Goal: Task Accomplishment & Management: Use online tool/utility

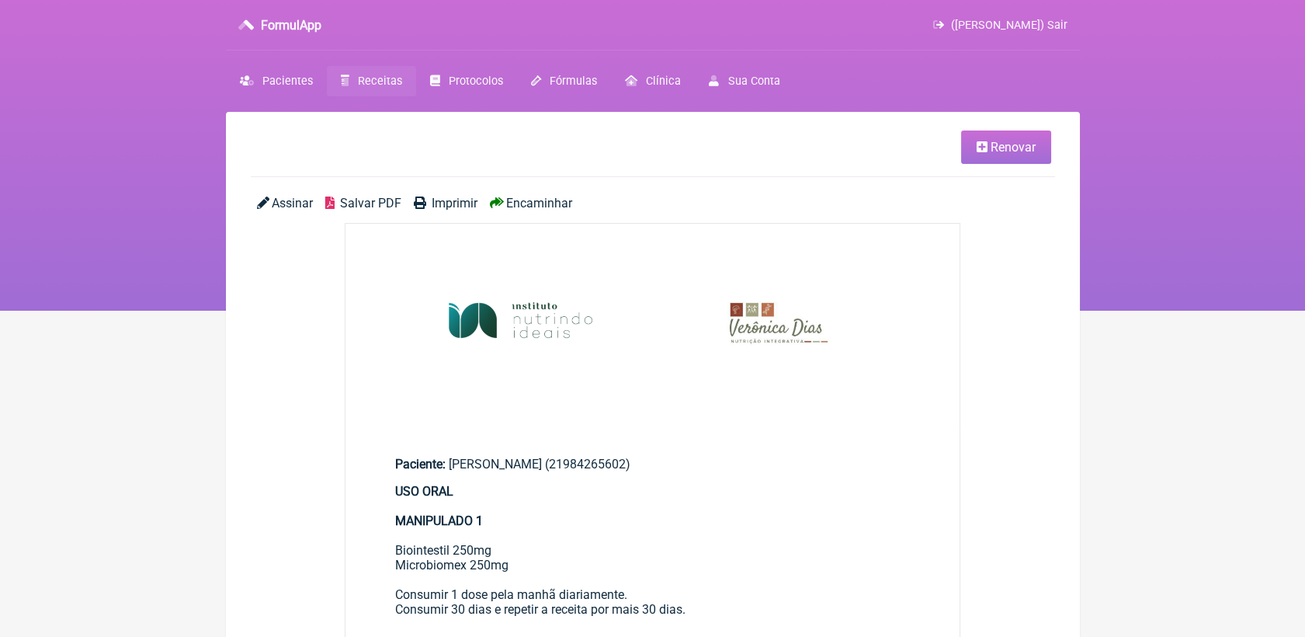
click at [373, 78] on span "Receitas" at bounding box center [380, 81] width 44 height 13
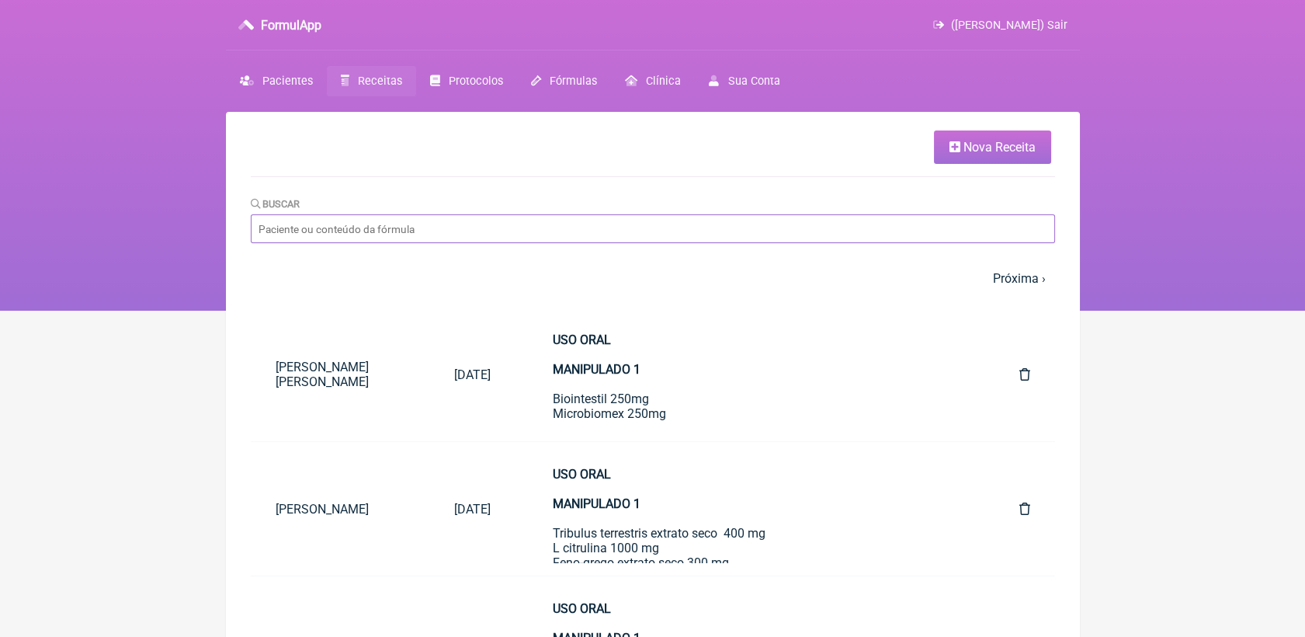
click at [789, 226] on input "Buscar" at bounding box center [653, 228] width 804 height 29
type input "raphaela"
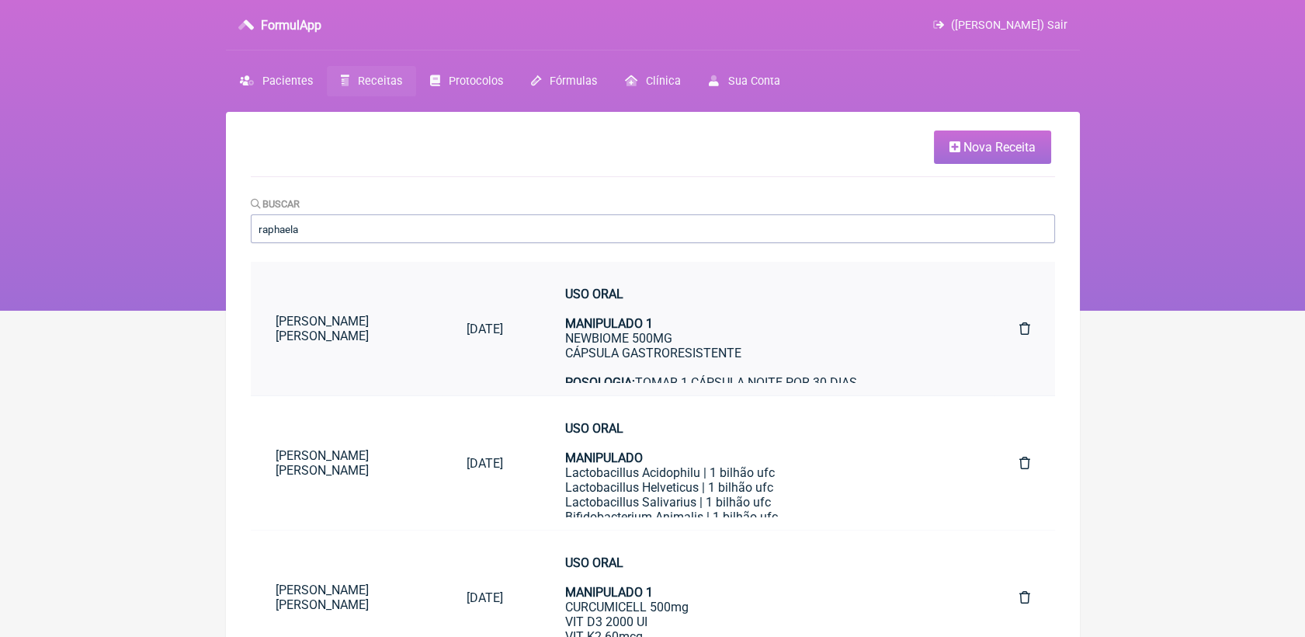
click at [644, 336] on div "USO ORAL MANIPULADO 1 NEWBIOME 500MG CÁPSULA GASTRORESISTENTE POSOLOGIA: TOMAR …" at bounding box center [761, 360] width 392 height 148
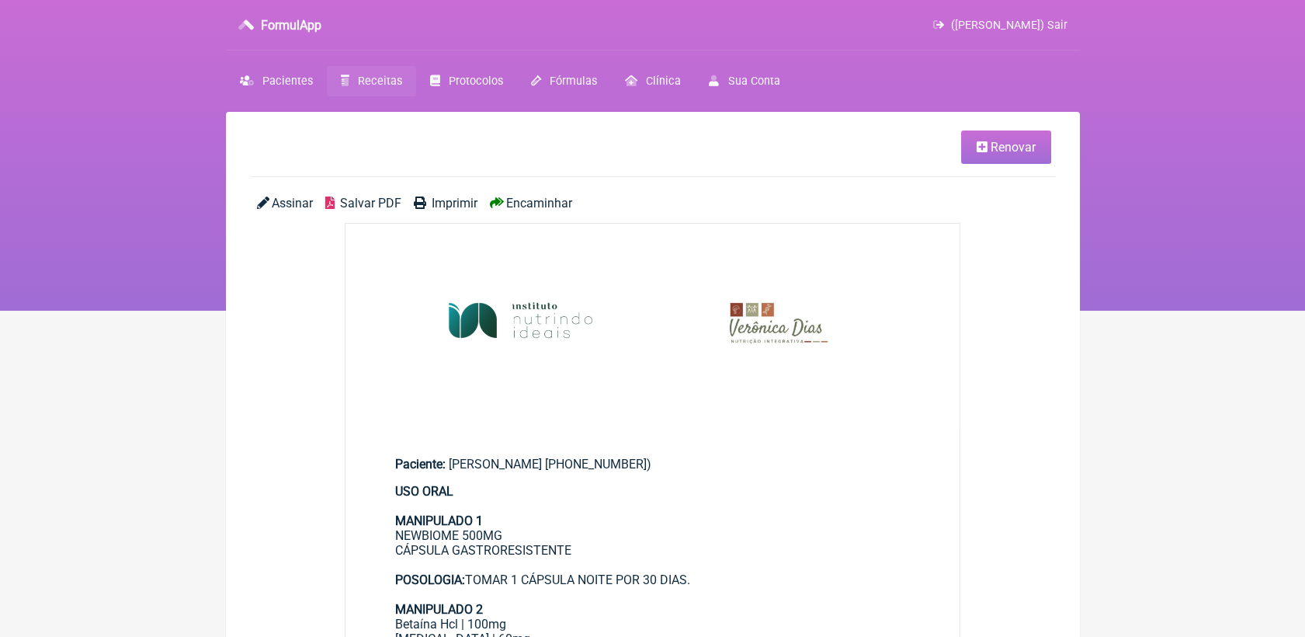
click at [990, 157] on link "Renovar" at bounding box center [1006, 146] width 90 height 33
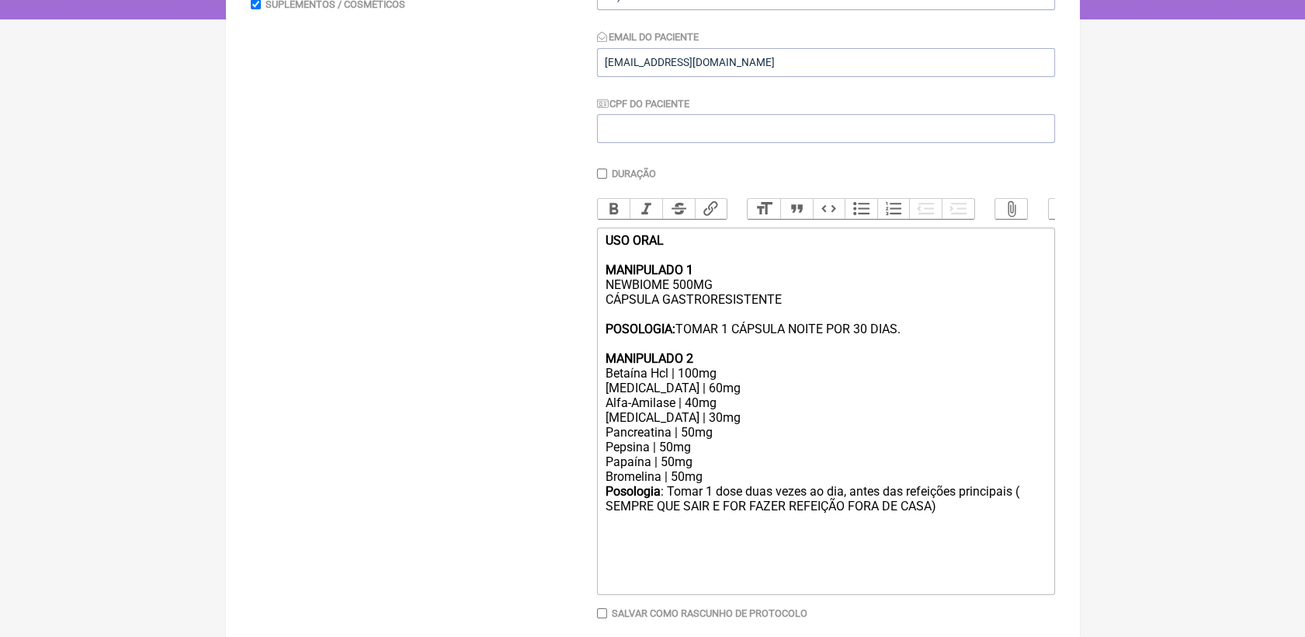
scroll to position [345, 0]
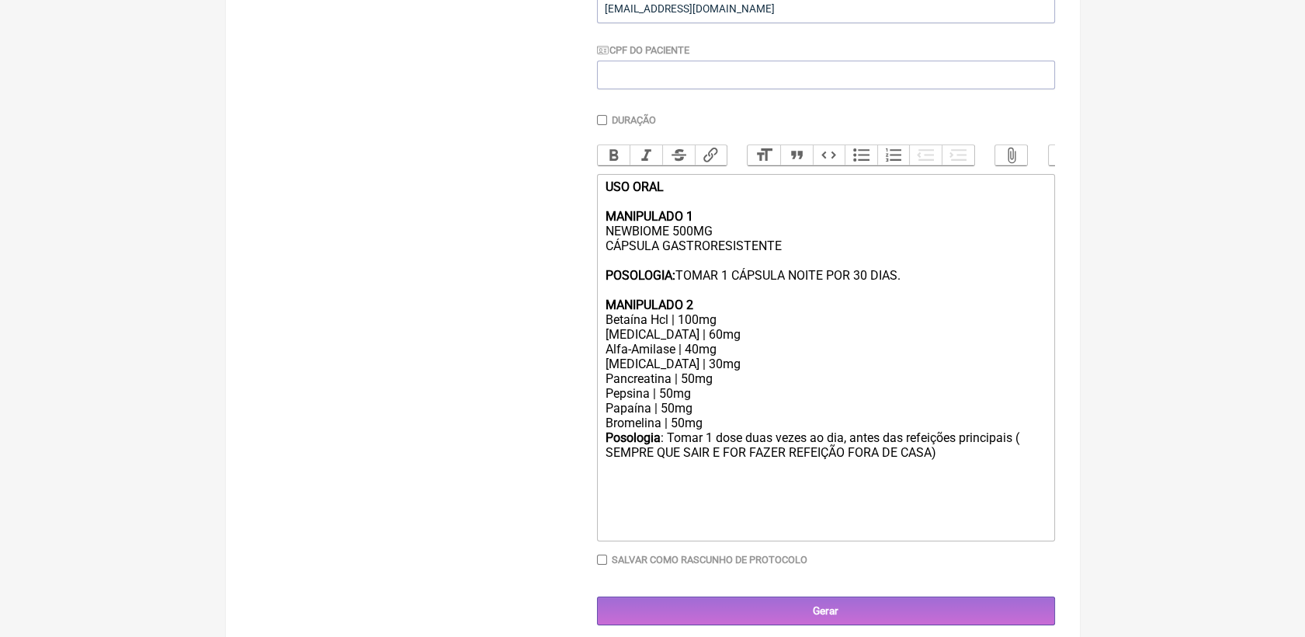
drag, startPoint x: 602, startPoint y: 235, endPoint x: 921, endPoint y: 301, distance: 325.1
click at [921, 301] on trix-editor "USO ORAL MANIPULADO 1 NEWBIOME 500MG CÁPSULA GASTRORESISTENTE POSOLOGIA: TOMAR …" at bounding box center [826, 357] width 458 height 367
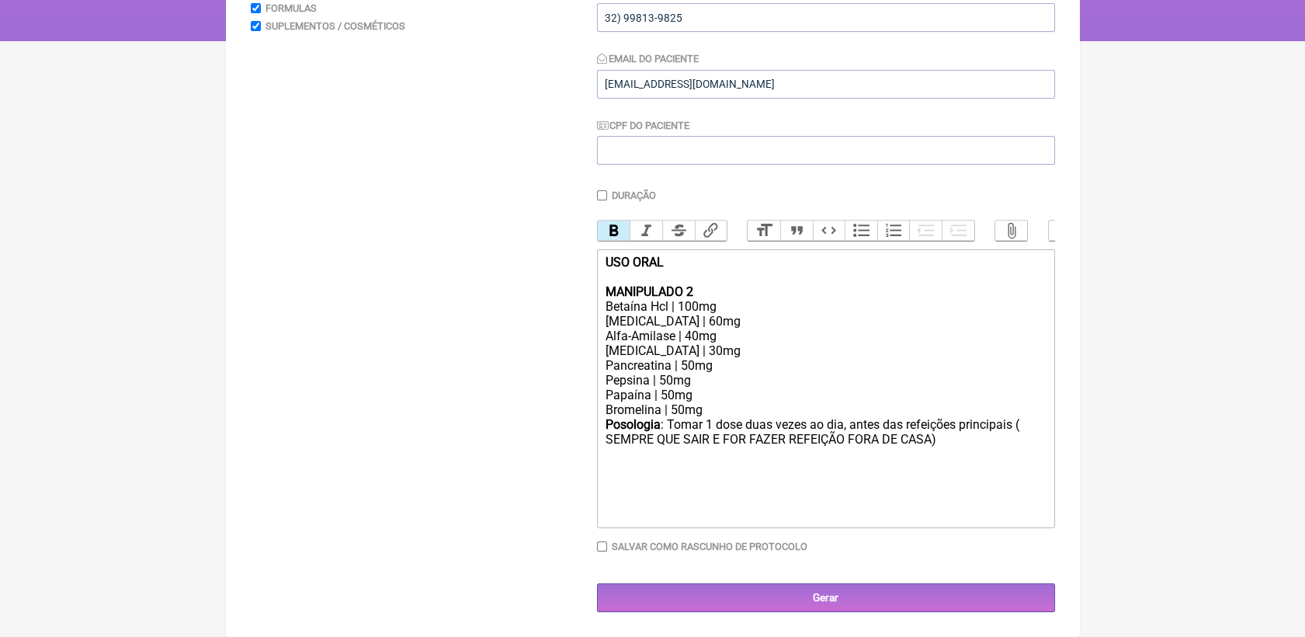
scroll to position [295, 0]
drag, startPoint x: 686, startPoint y: 283, endPoint x: 694, endPoint y: 283, distance: 8.5
click at [694, 283] on div "USO ORAL MANIPULADO 2 Betaína Hcl | 100mg" at bounding box center [825, 284] width 441 height 59
click at [662, 266] on div "USO ORAL MANIPULADO 1 Betaína Hcl | 100mg" at bounding box center [825, 284] width 441 height 59
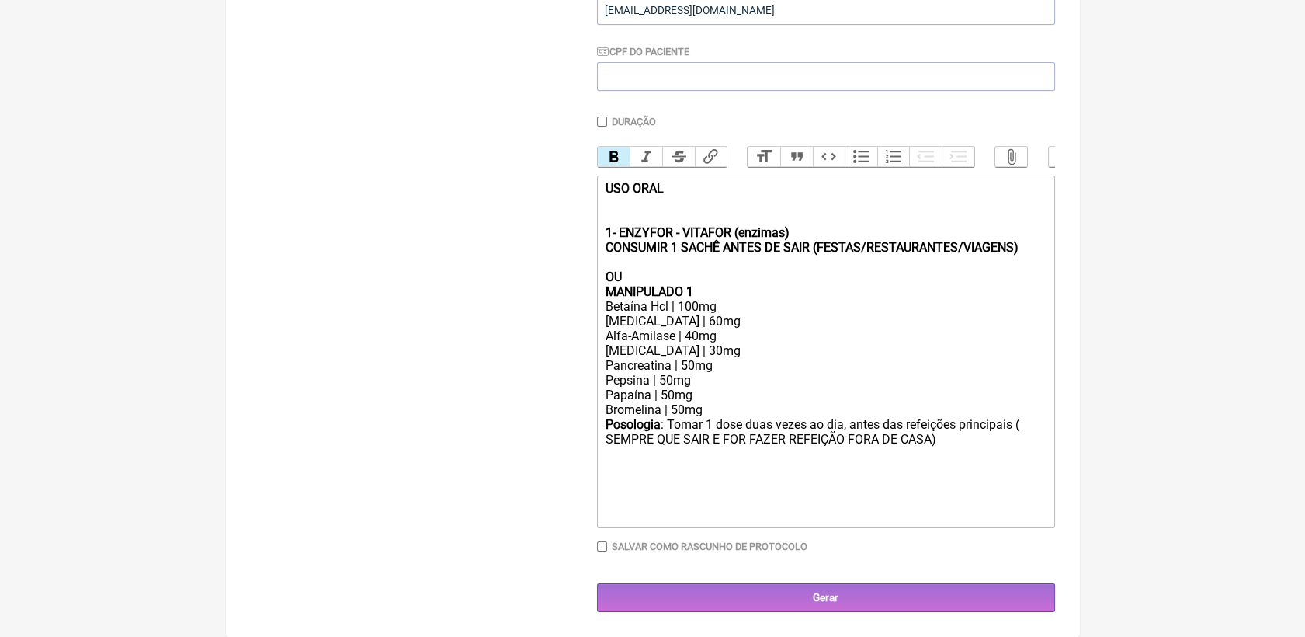
scroll to position [371, 0]
click at [650, 500] on div "Posologia : Tomar 1 dose duas vezes ao dia, antes das refeições principais ( SE…" at bounding box center [825, 469] width 441 height 105
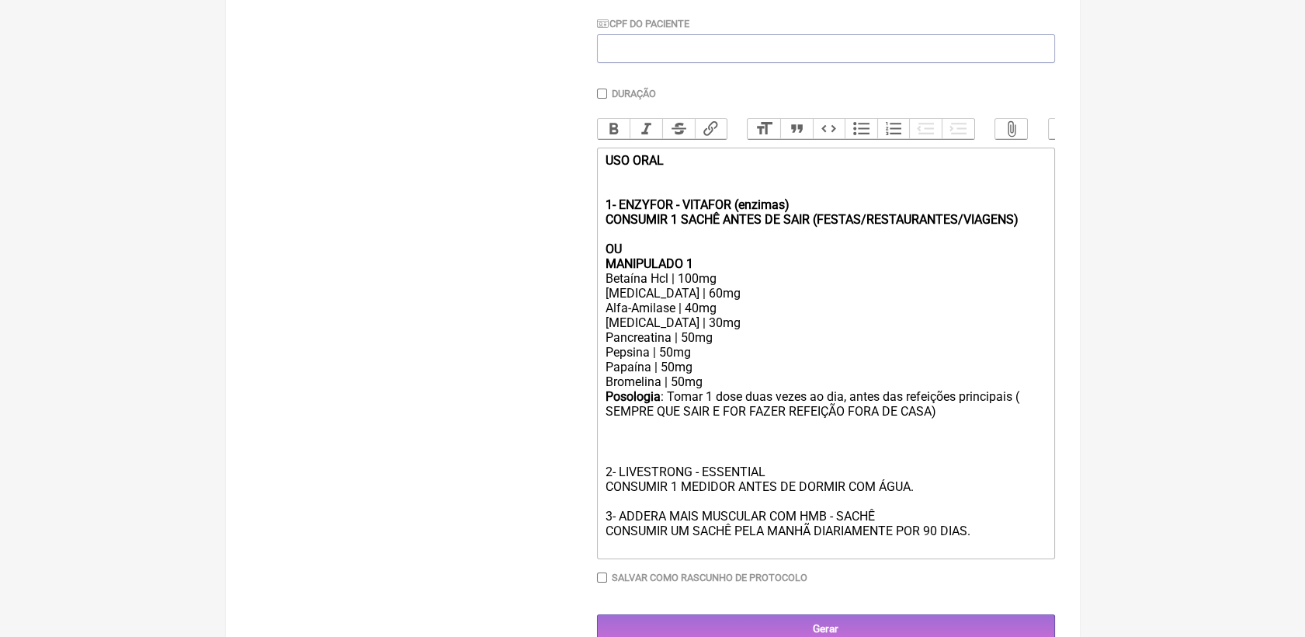
type trix-editor "<div><strong>USO ORAL<br><br><br>1- ENZYFOR - VITAFOR (enzimas)<br>CONSUMIR 1 S…"
drag, startPoint x: 603, startPoint y: 550, endPoint x: 883, endPoint y: 550, distance: 279.5
click at [883, 550] on trix-editor "USO ORAL 1- ENZYFOR - VITAFOR (enzimas) CONSUMIR 1 SACHÊ ANTES DE SAIR (FESTAS/…" at bounding box center [826, 353] width 458 height 411
click at [613, 134] on button "Bold" at bounding box center [614, 129] width 33 height 20
drag, startPoint x: 605, startPoint y: 500, endPoint x: 790, endPoint y: 498, distance: 185.6
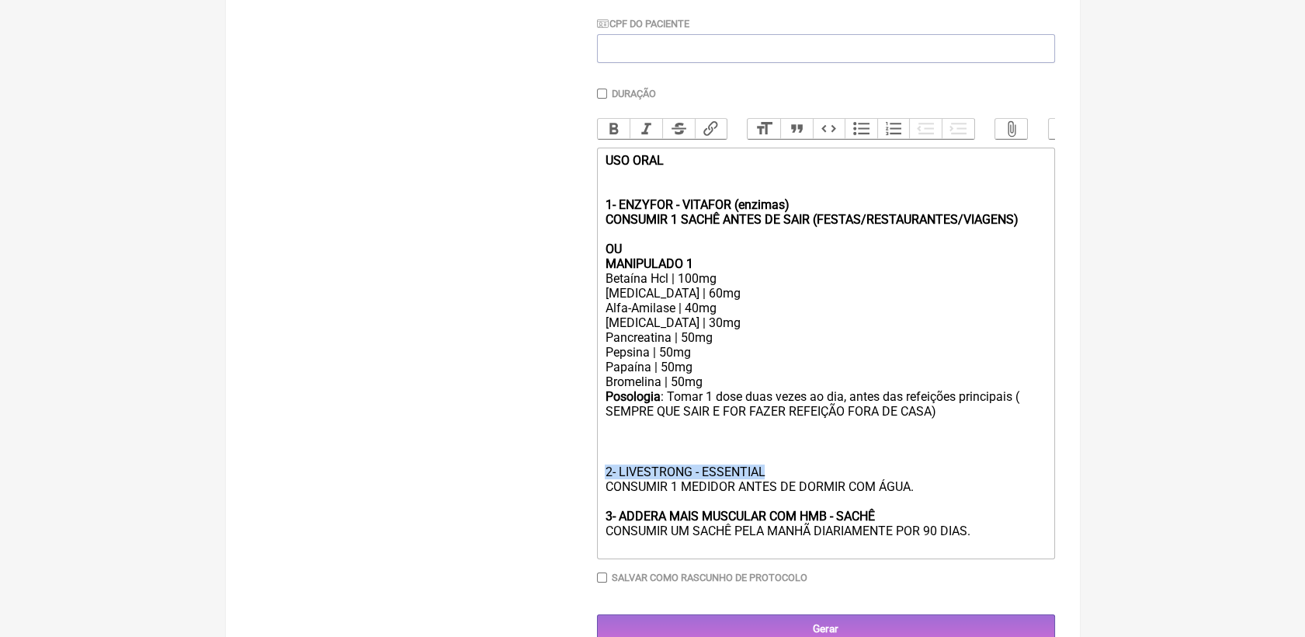
click at [790, 498] on div "Posologia : Tomar 1 dose duas vezes ao dia, antes das refeições principais ( SE…" at bounding box center [825, 471] width 441 height 164
click at [611, 124] on button "Bold" at bounding box center [614, 129] width 33 height 20
click at [604, 137] on button "Bold" at bounding box center [614, 129] width 33 height 20
click at [1046, 509] on div "Posologia : Tomar 1 dose duas vezes ao dia, antes das refeições principais ( SE…" at bounding box center [825, 471] width 441 height 164
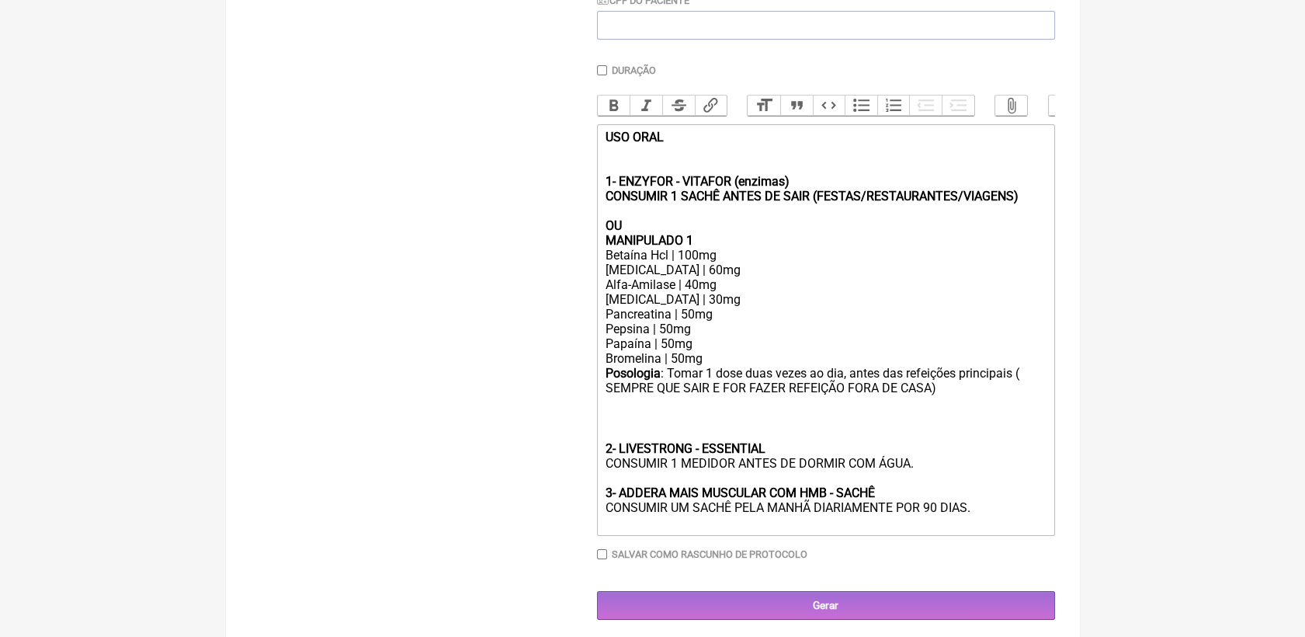
scroll to position [432, 0]
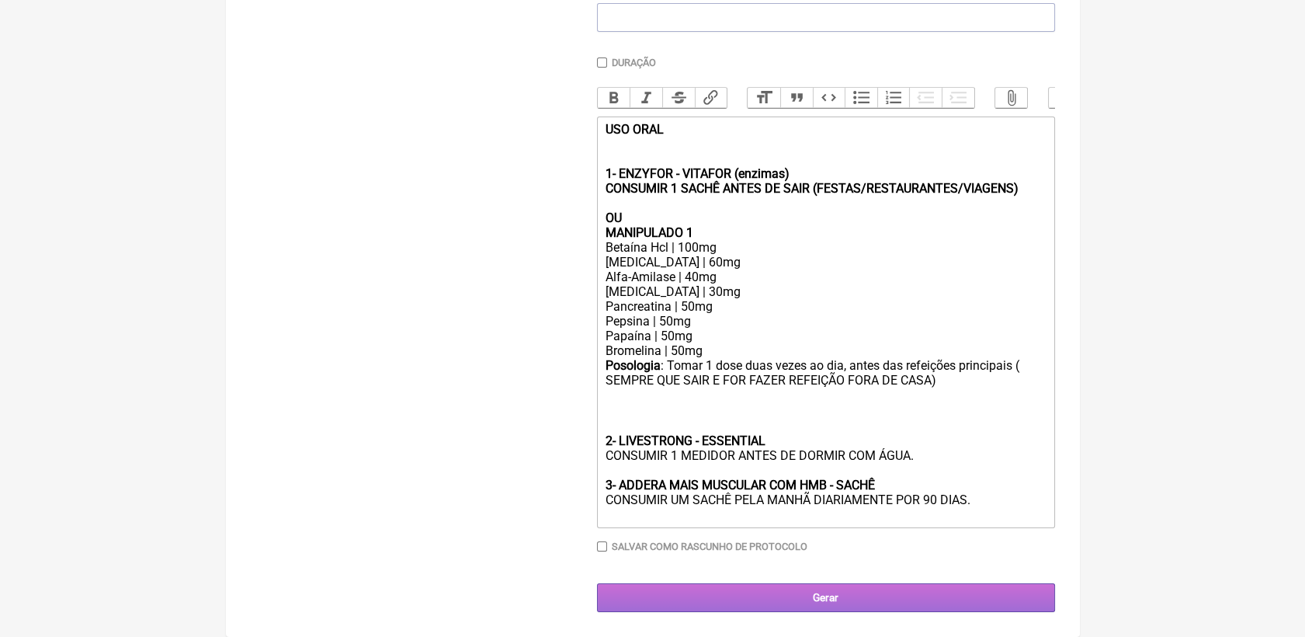
click at [904, 600] on input "Gerar" at bounding box center [826, 597] width 458 height 29
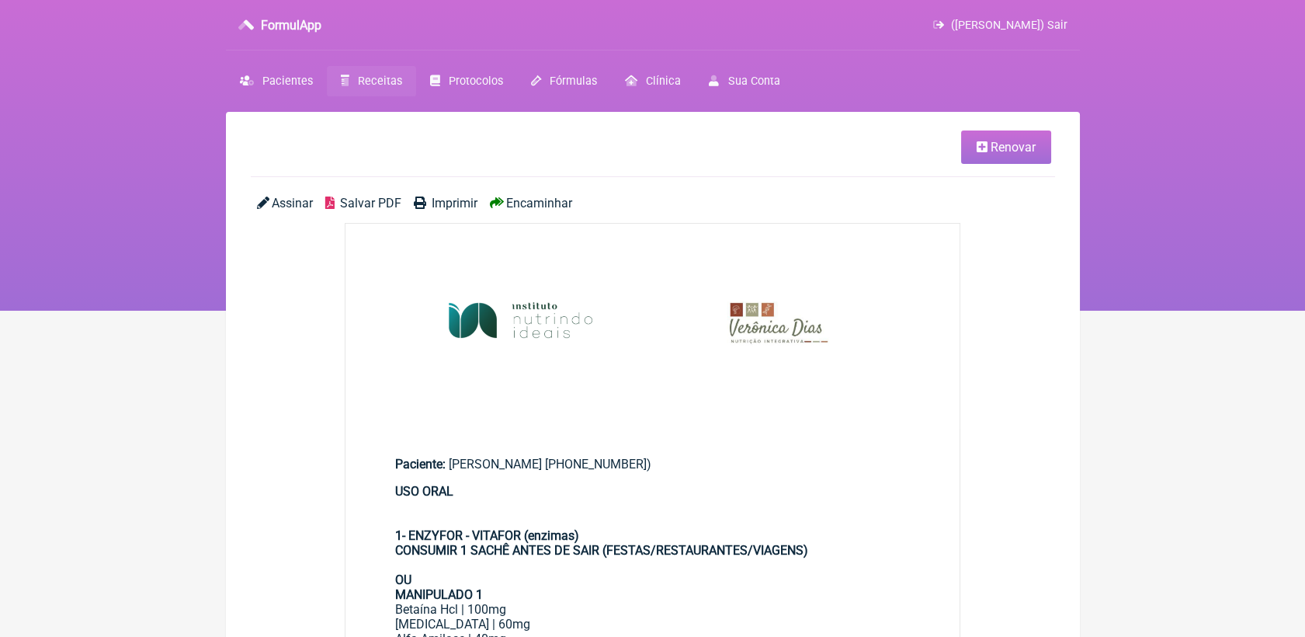
click at [356, 200] on span "Salvar PDF" at bounding box center [370, 203] width 61 height 15
click at [372, 82] on span "Receitas" at bounding box center [380, 81] width 44 height 13
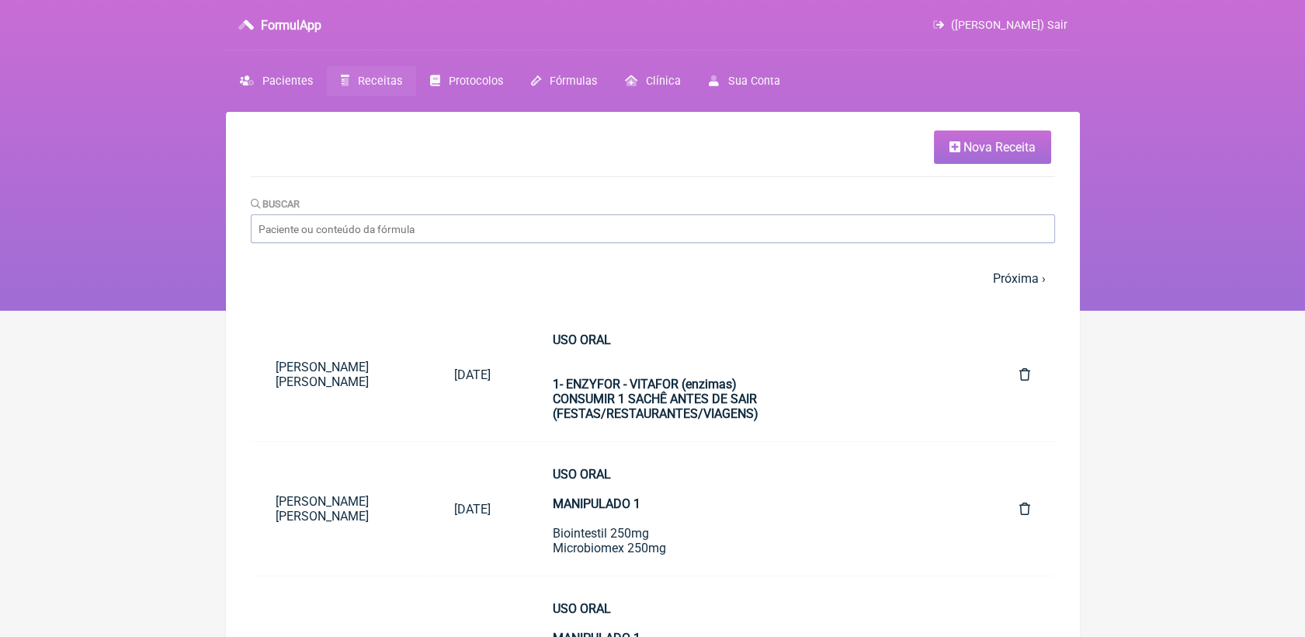
click at [394, 82] on span "Receitas" at bounding box center [380, 81] width 44 height 13
